Goal: Complete application form

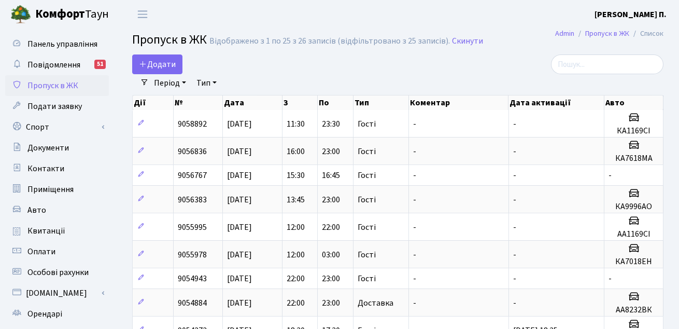
select select "25"
drag, startPoint x: 0, startPoint y: 0, endPoint x: 173, endPoint y: 59, distance: 182.6
click at [173, 59] on span "Додати" at bounding box center [157, 64] width 37 height 11
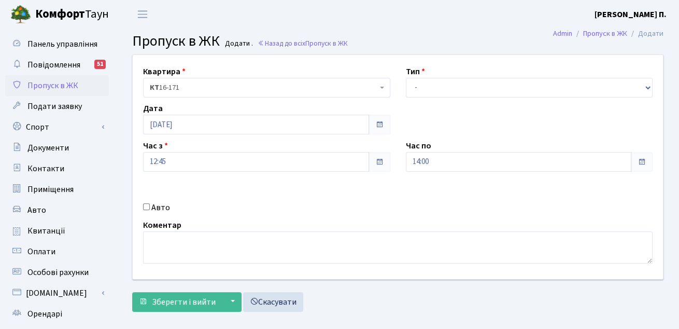
select select "3"
click at [406, 78] on select "- Доставка Таксі Гості Сервіс" at bounding box center [529, 88] width 247 height 20
click at [185, 294] on button "Зберегти і вийти" at bounding box center [177, 302] width 90 height 20
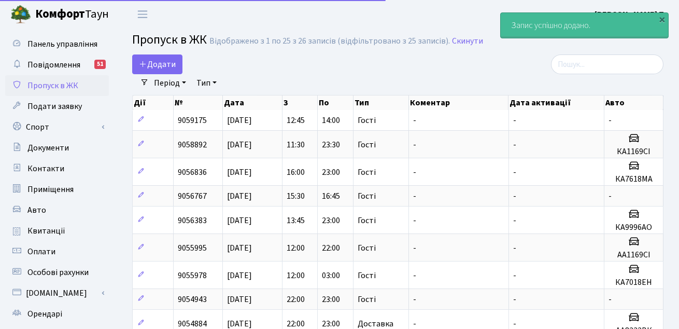
select select "25"
